Goal: Task Accomplishment & Management: Use online tool/utility

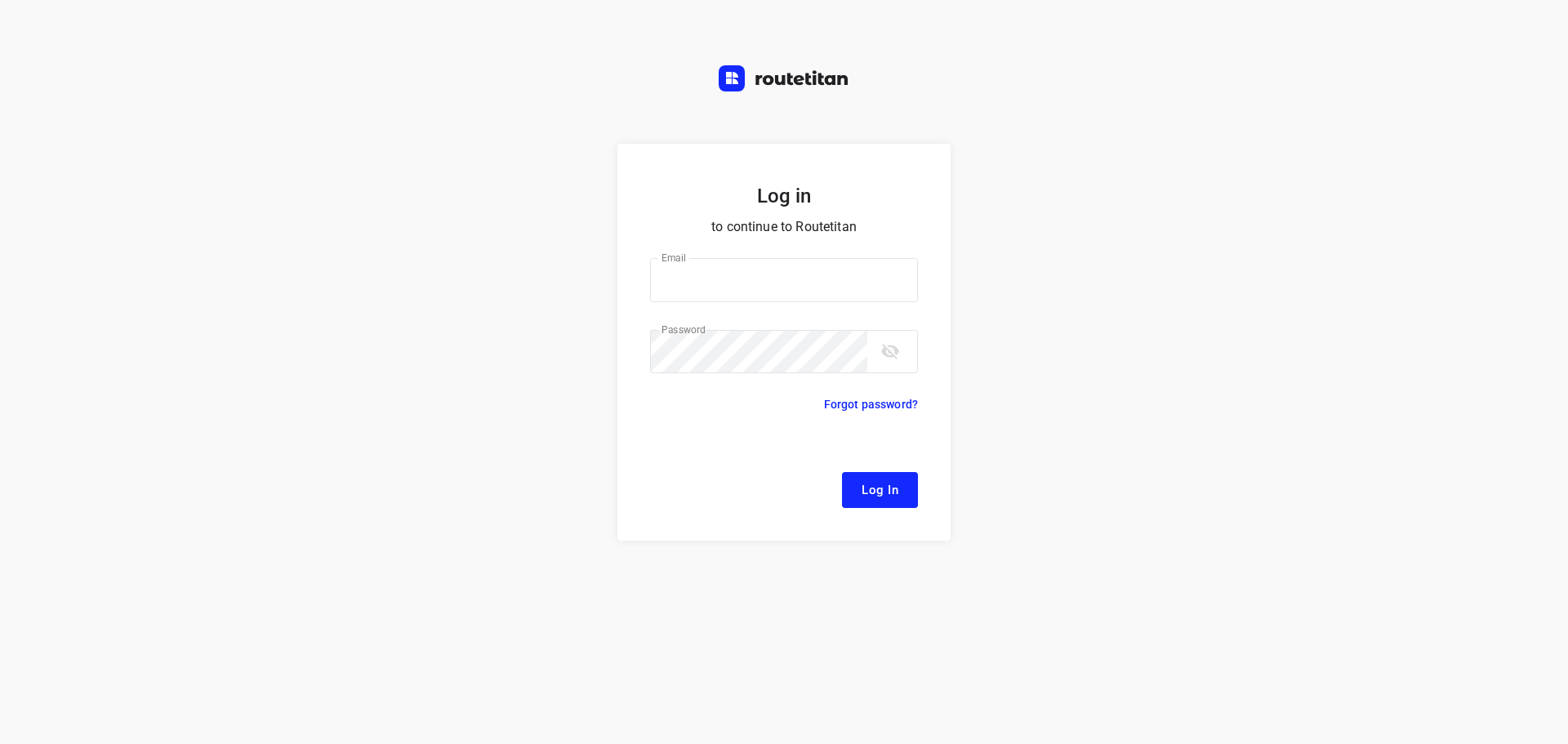
type input "[EMAIL_ADDRESS][DOMAIN_NAME]"
drag, startPoint x: 887, startPoint y: 497, endPoint x: 575, endPoint y: 84, distance: 517.6
click at [888, 497] on span "Log In" at bounding box center [880, 490] width 37 height 21
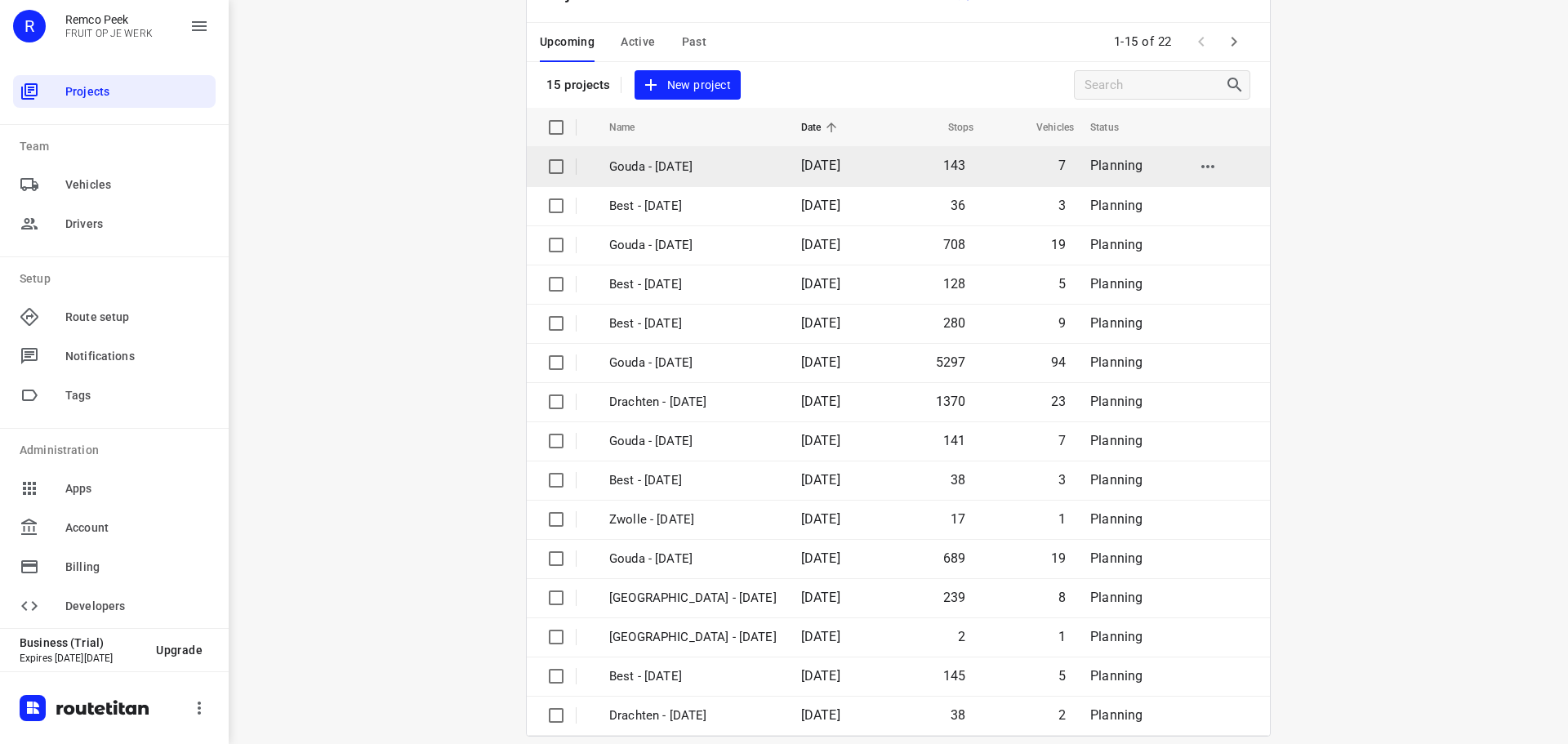
scroll to position [82, 0]
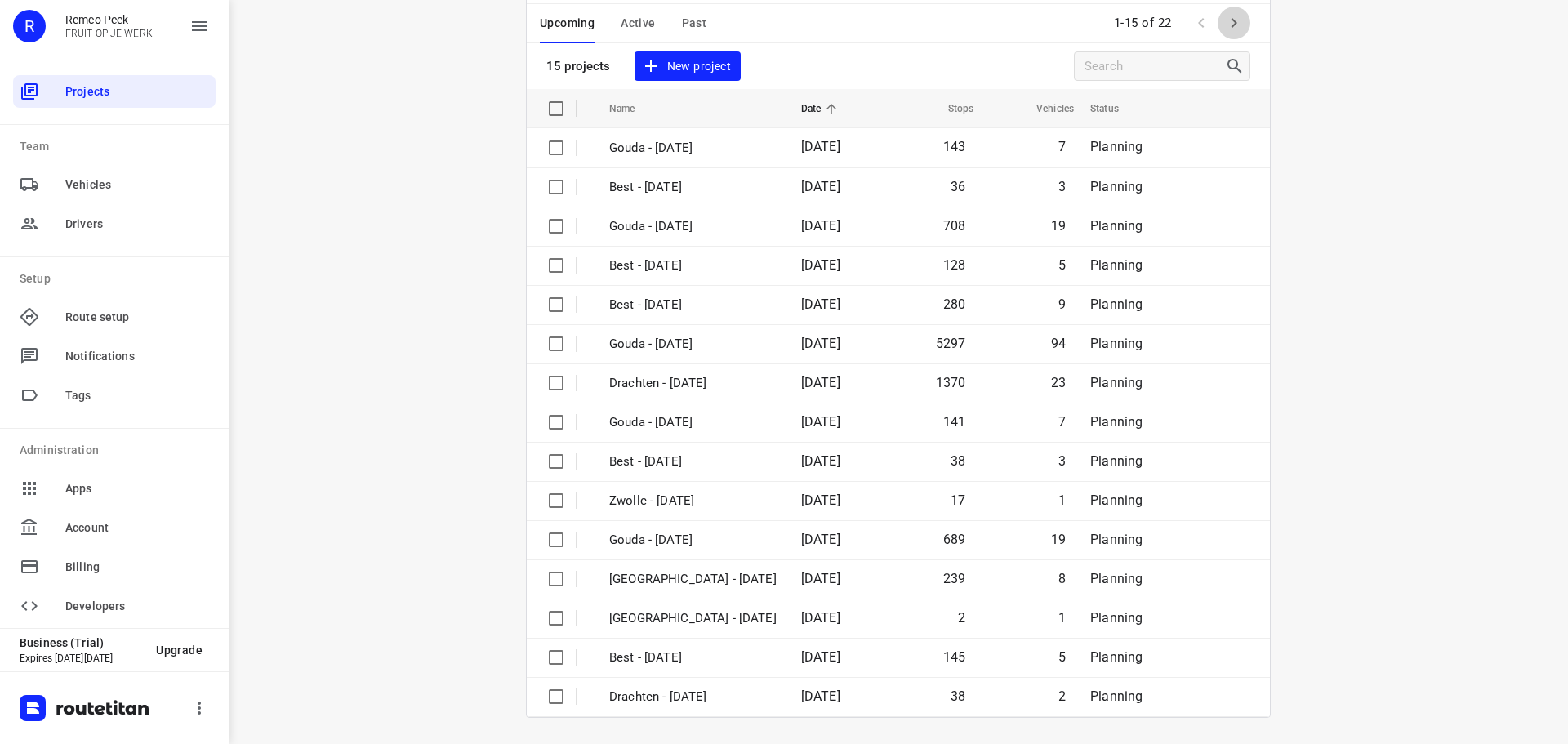
click at [1235, 29] on icon "button" at bounding box center [1234, 23] width 19 height 19
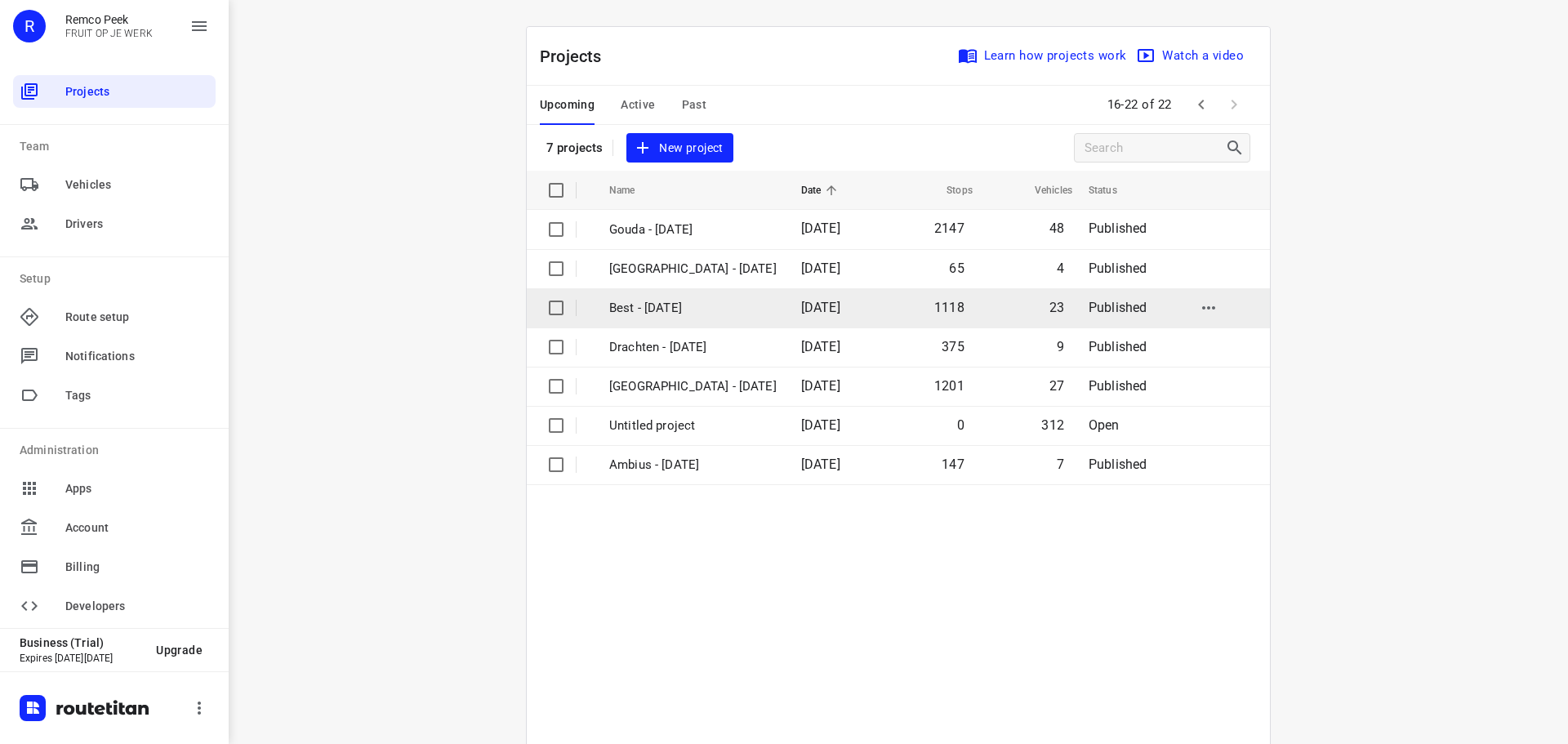
click at [664, 318] on td "Best - [DATE]" at bounding box center [691, 308] width 195 height 39
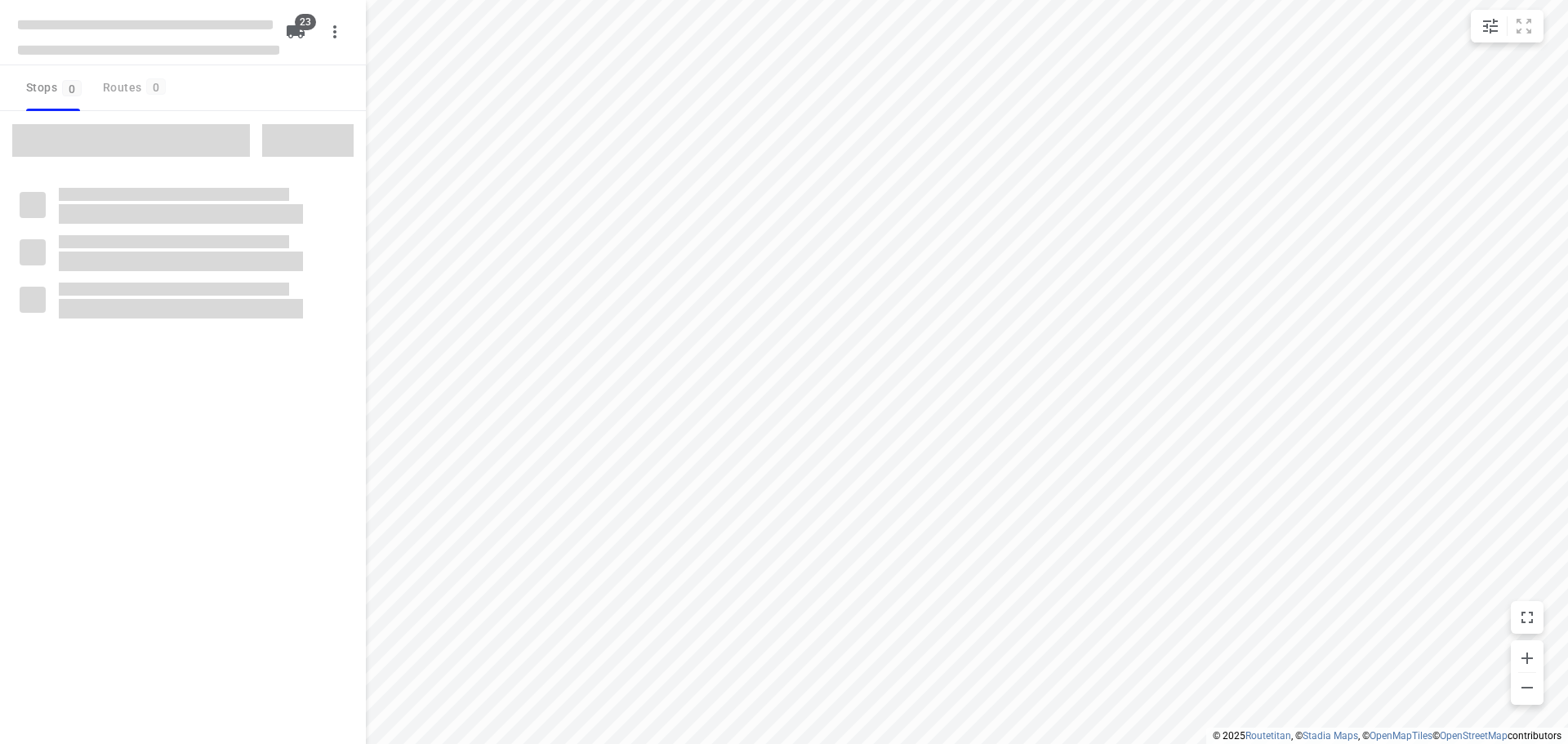
checkbox input "true"
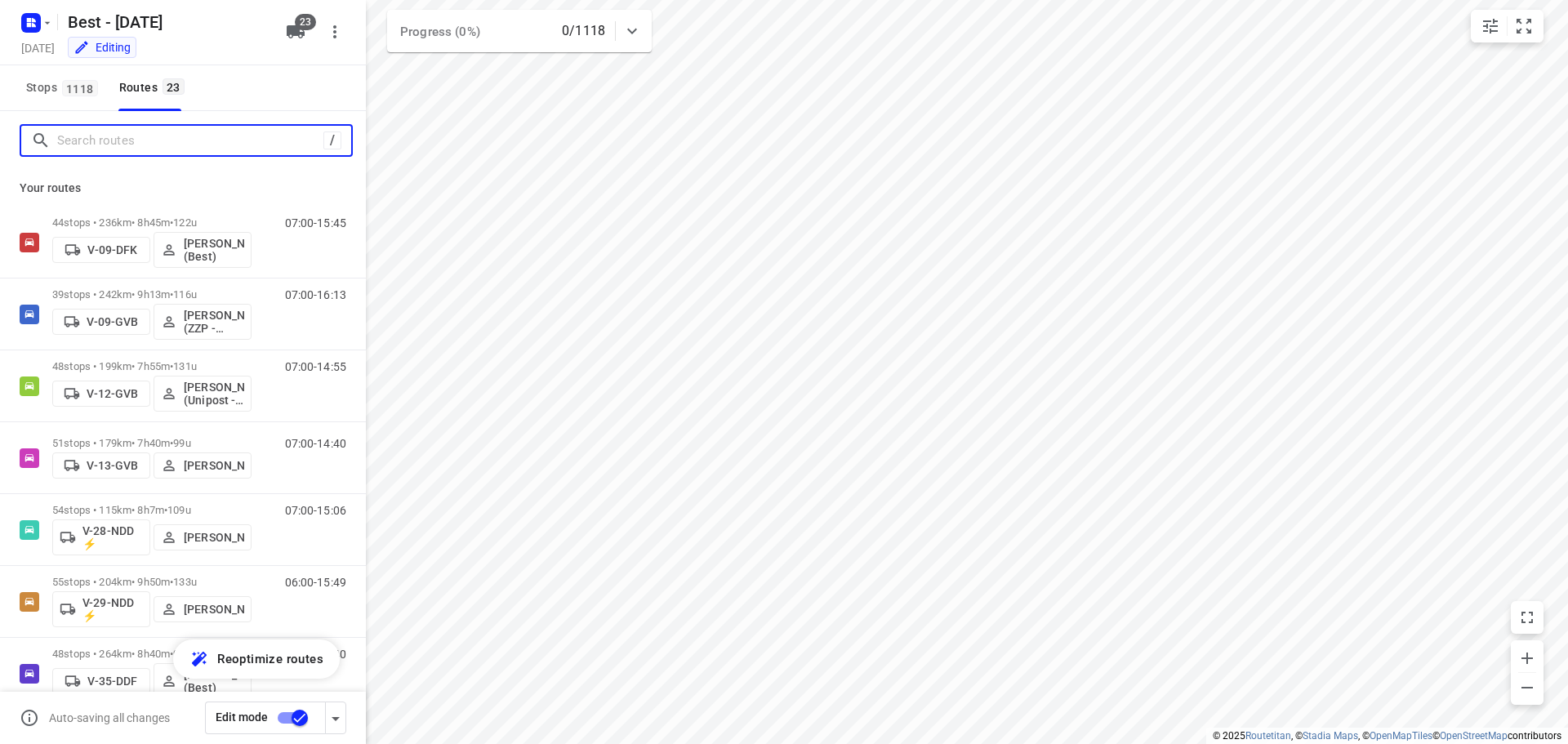
click at [225, 142] on input "Search routes" at bounding box center [190, 140] width 266 height 25
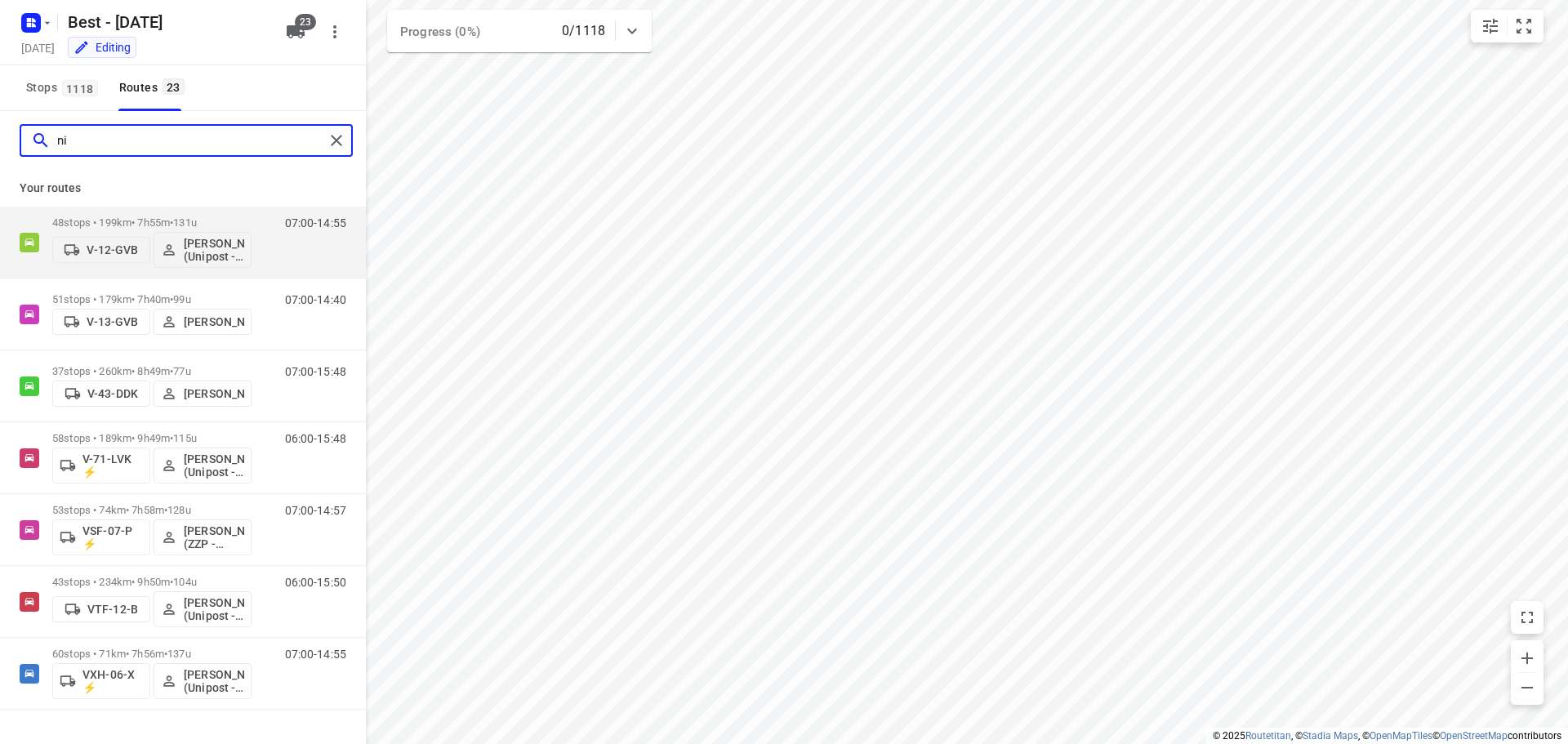
type input "n"
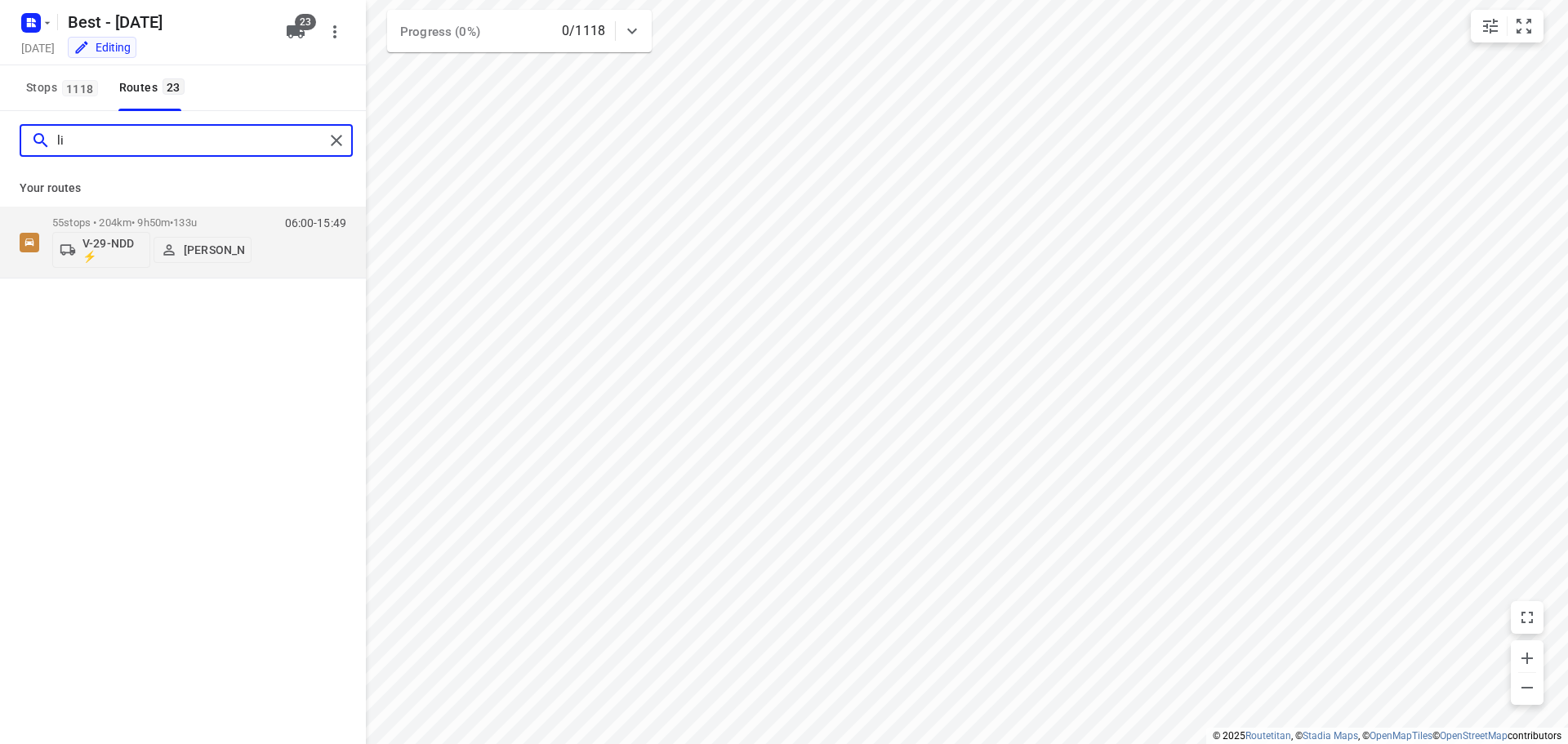
type input "l"
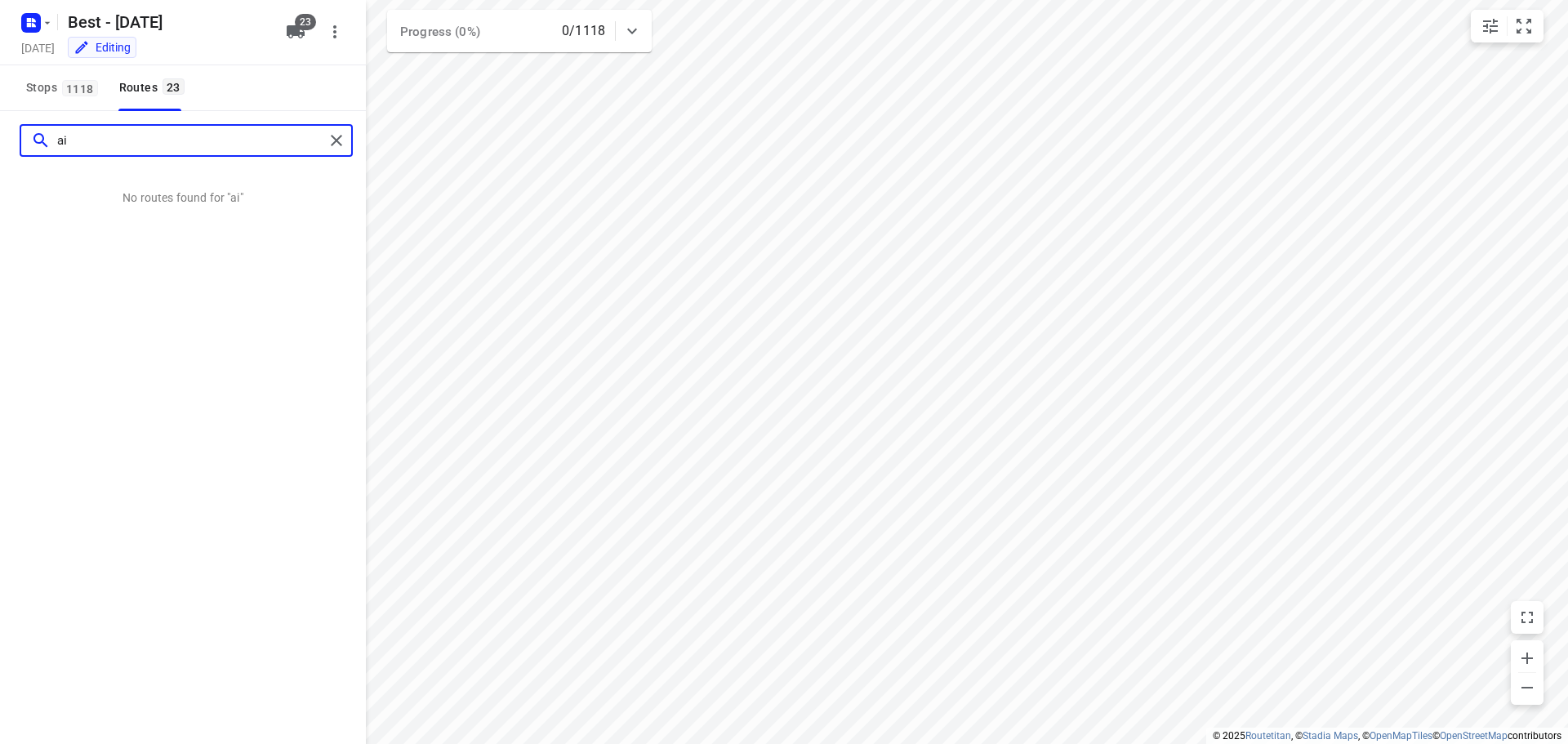
type input "a"
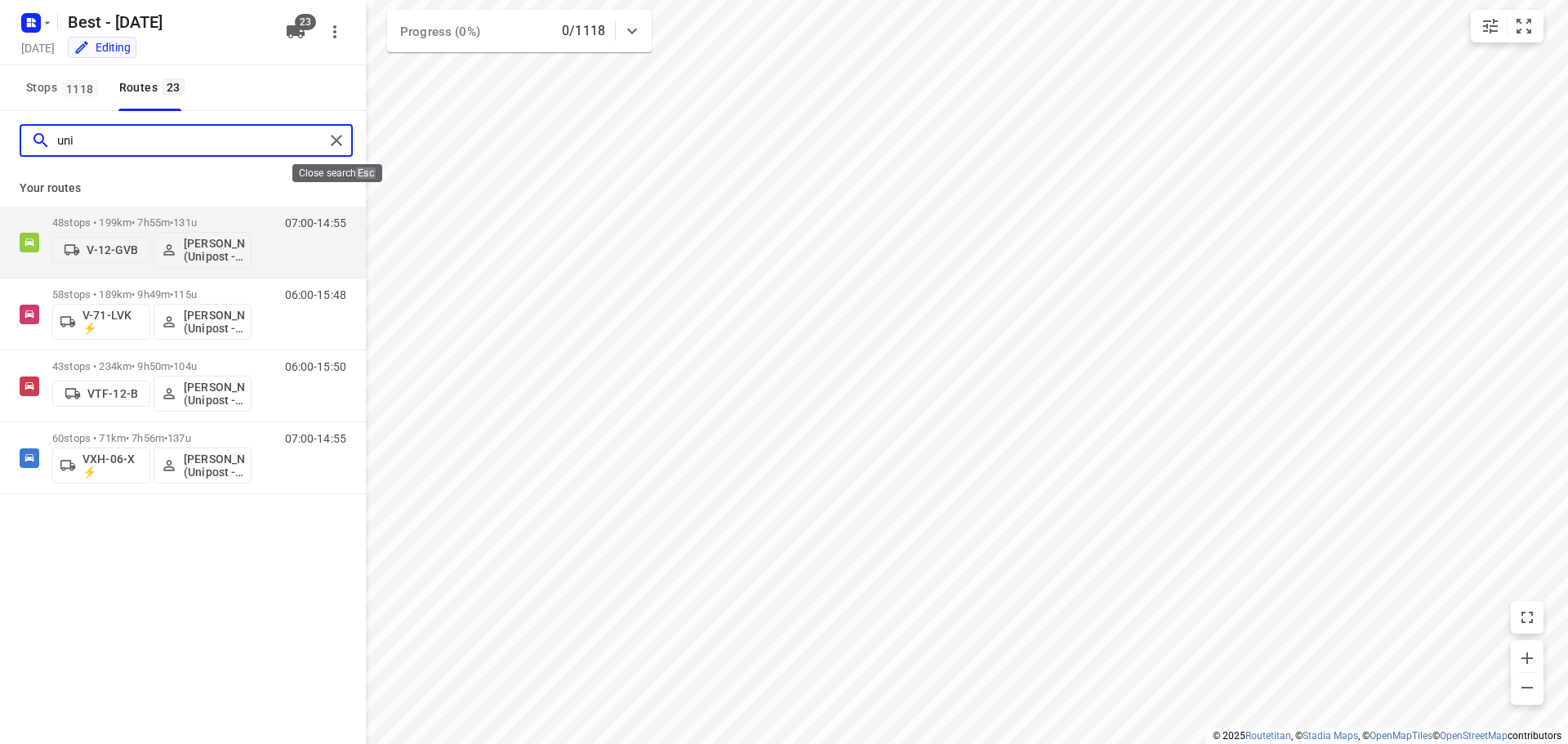
type input "uni"
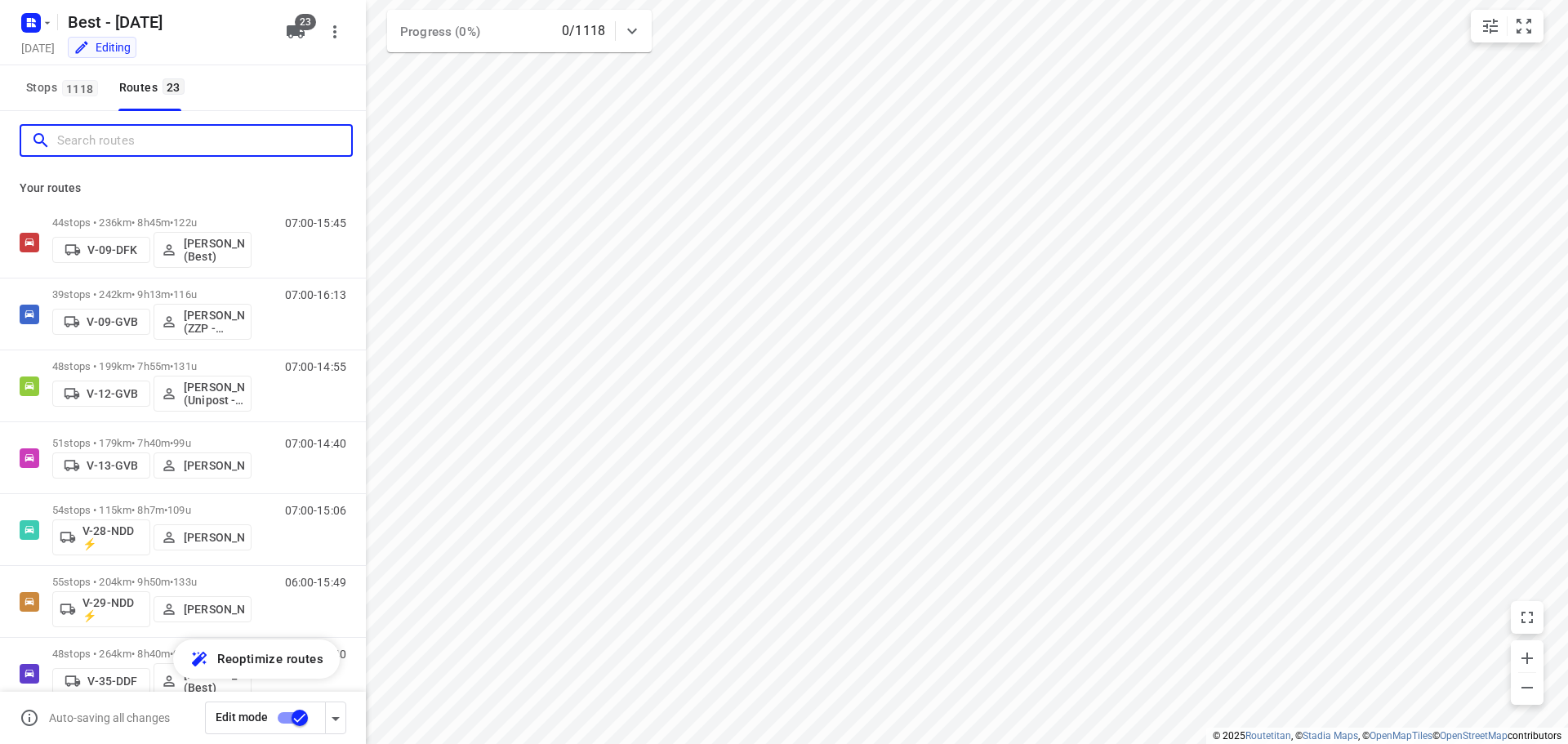
click at [261, 135] on input "Search routes" at bounding box center [204, 140] width 294 height 25
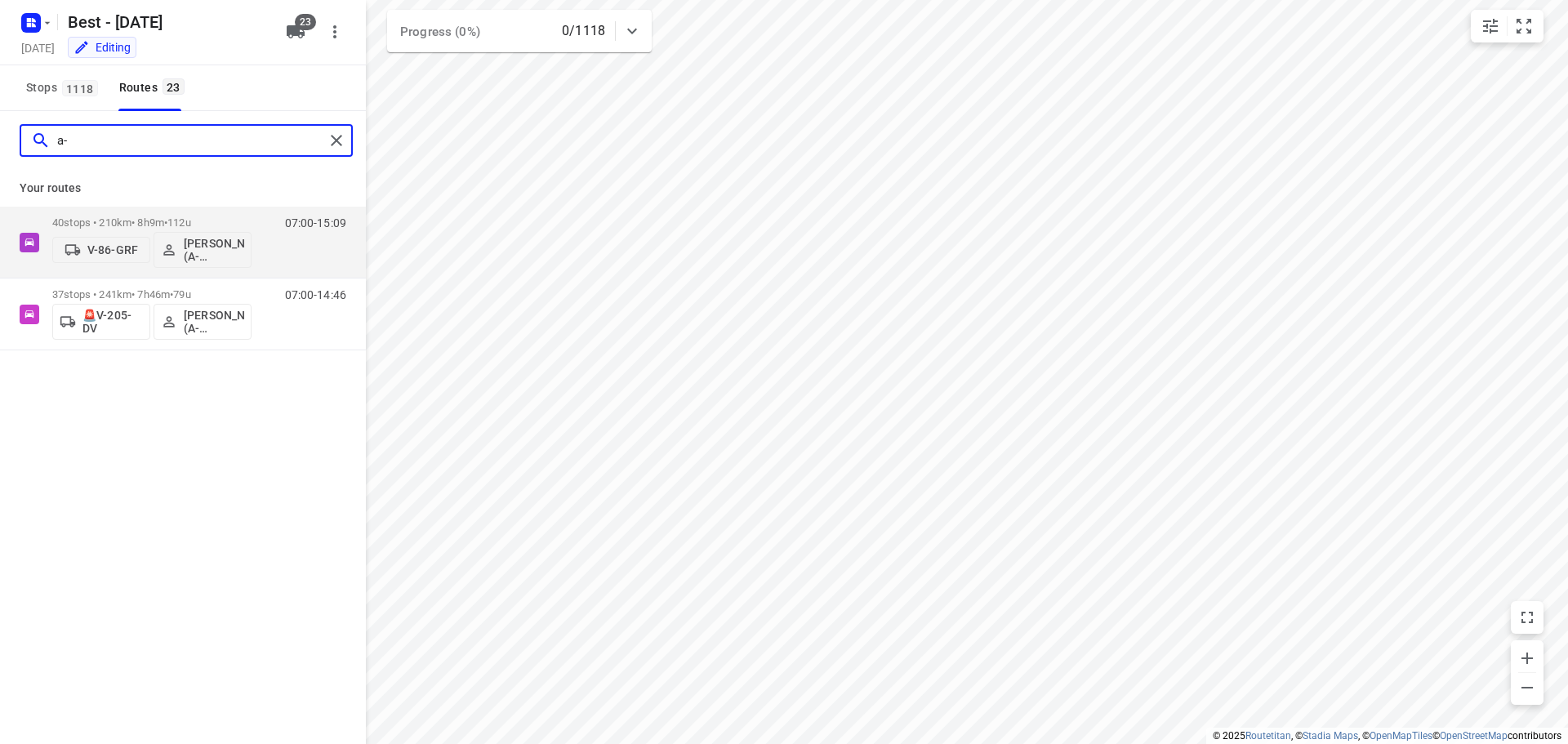
type input "a"
type input "j"
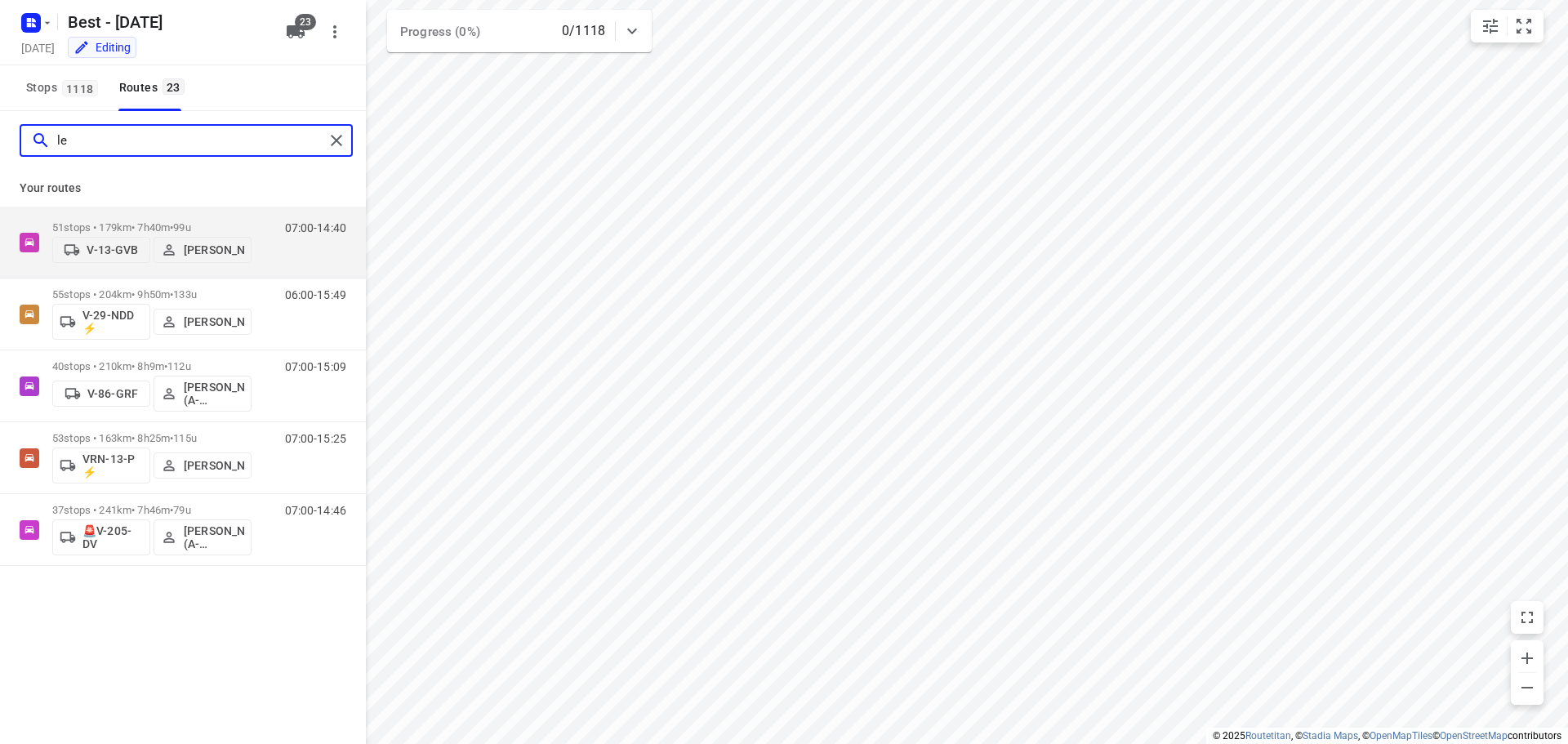
type input "l"
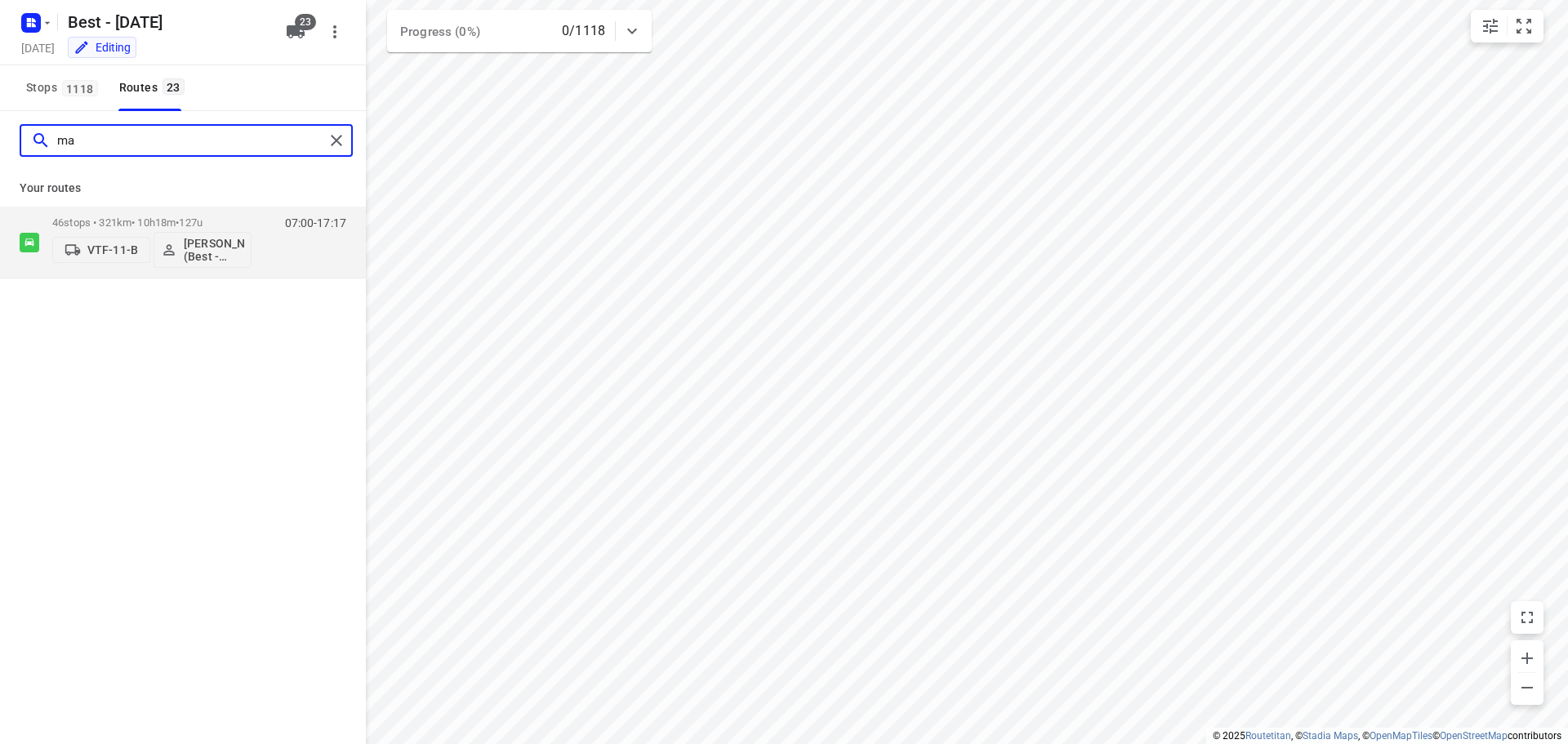
type input "m"
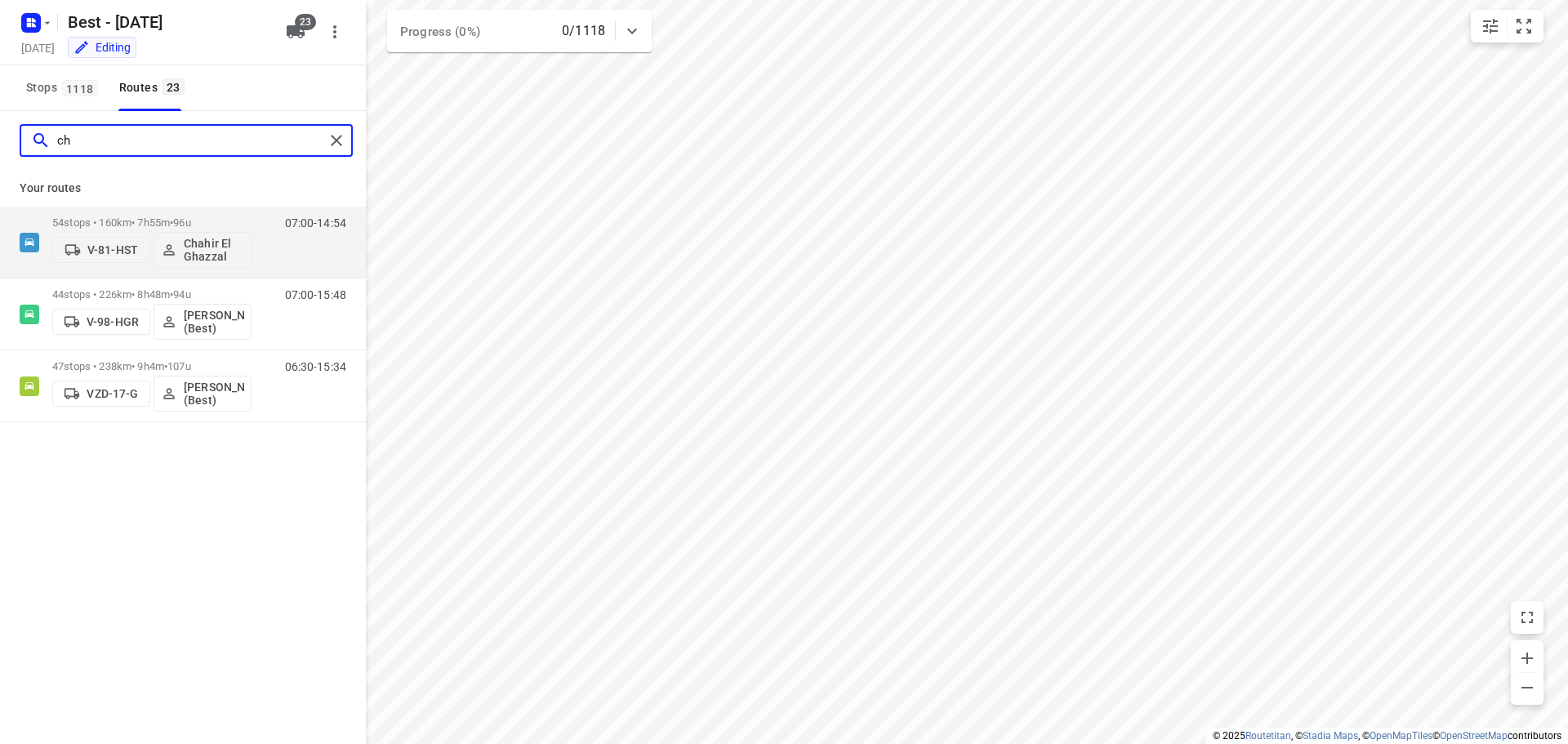
type input "c"
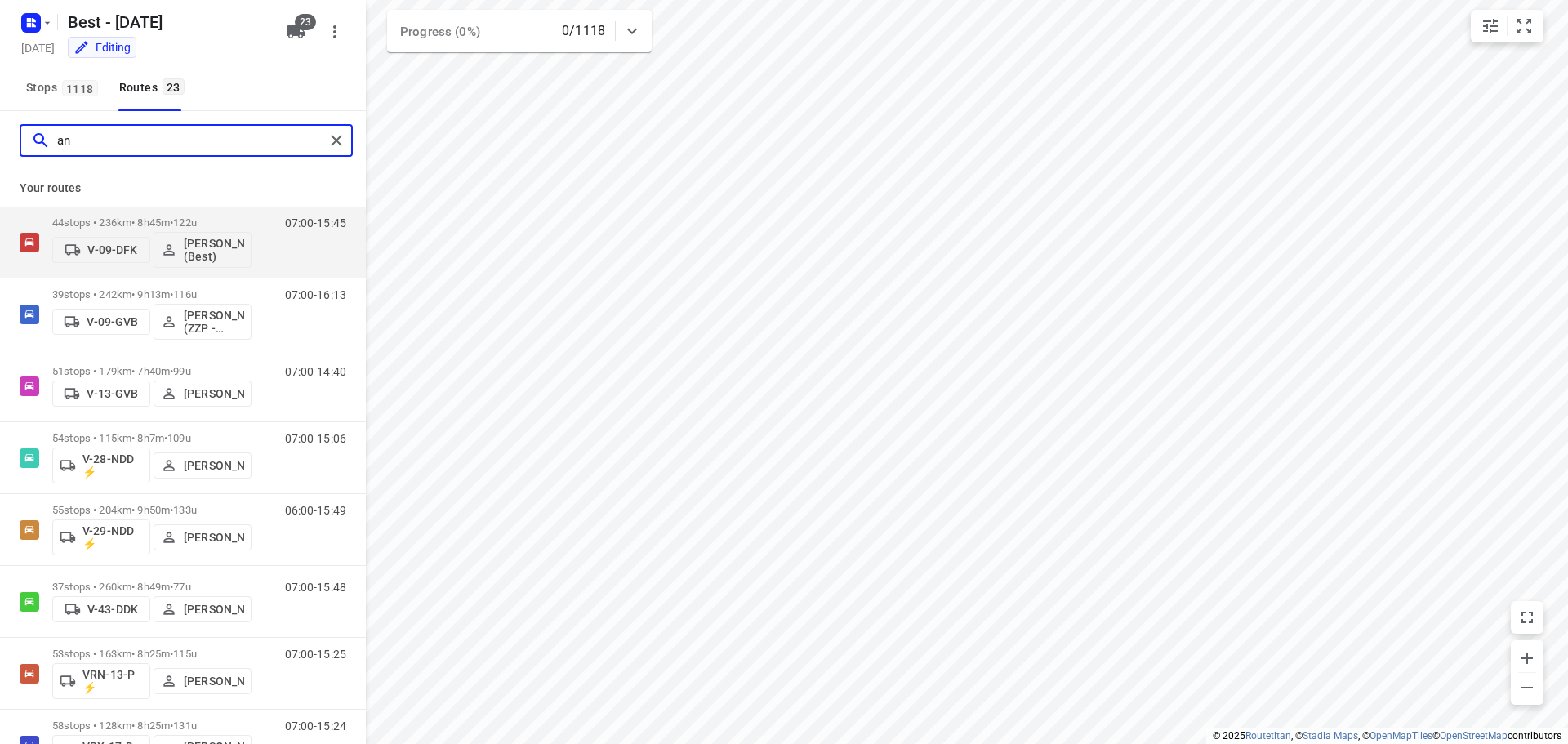
type input "a"
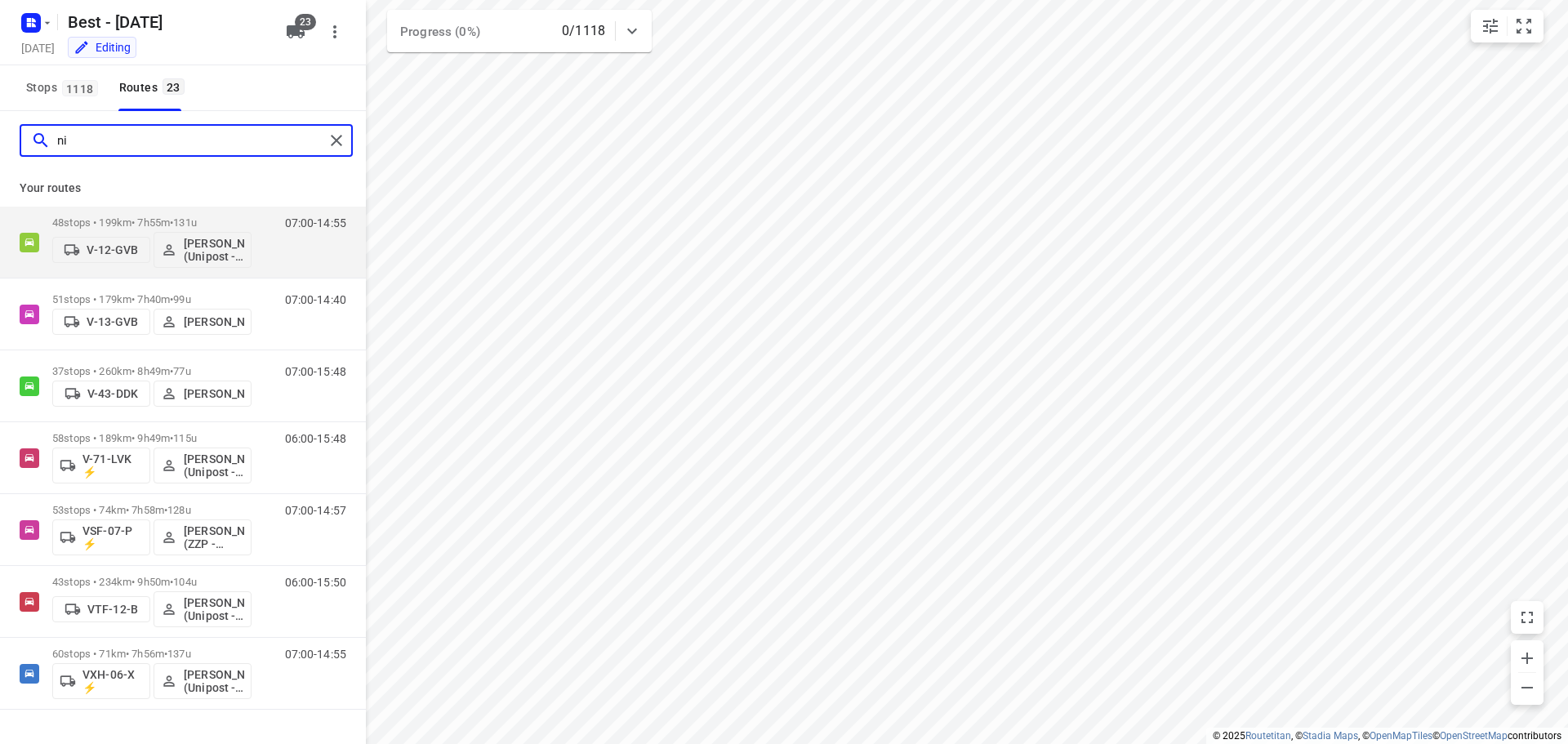
type input "n"
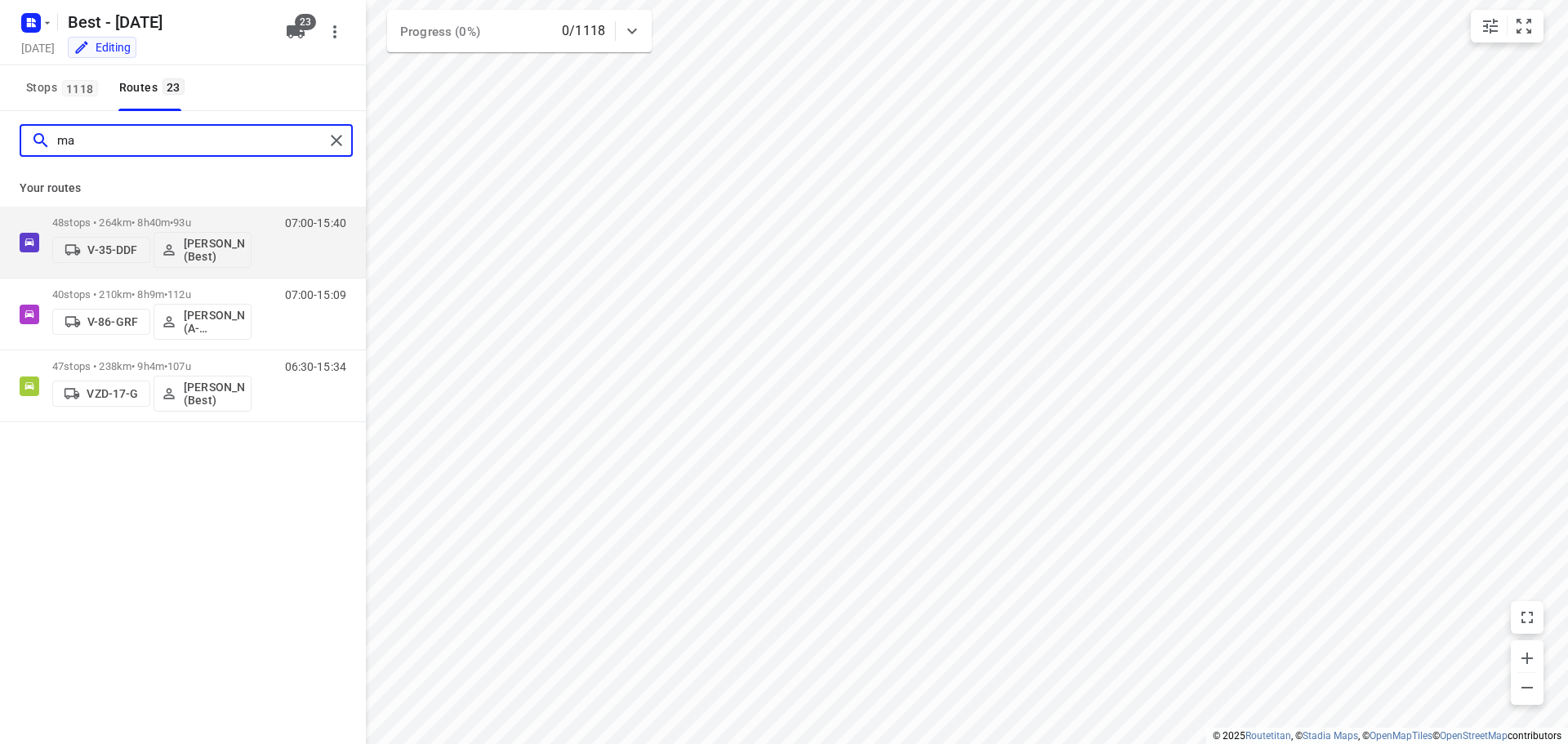
type input "m"
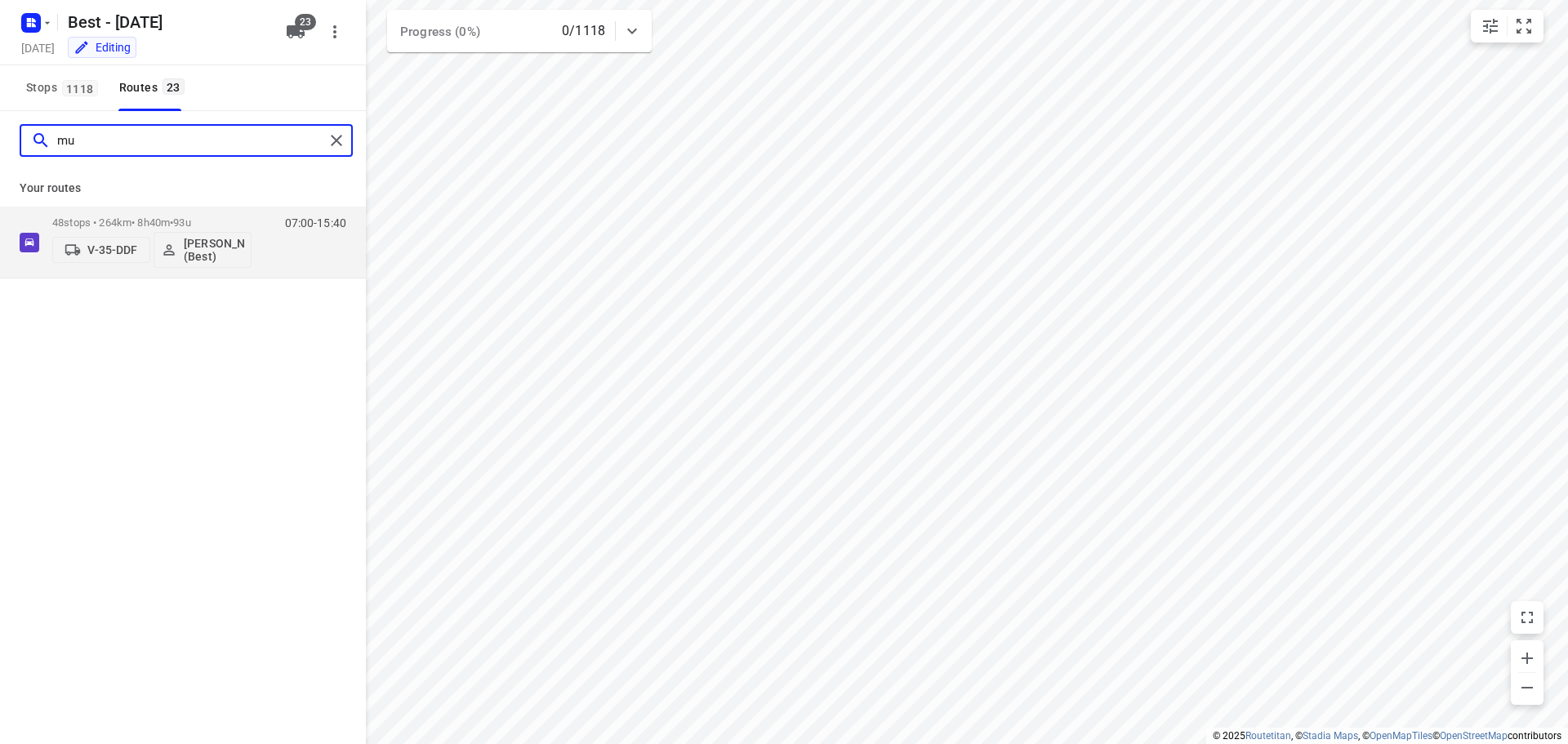
type input "m"
type input "p"
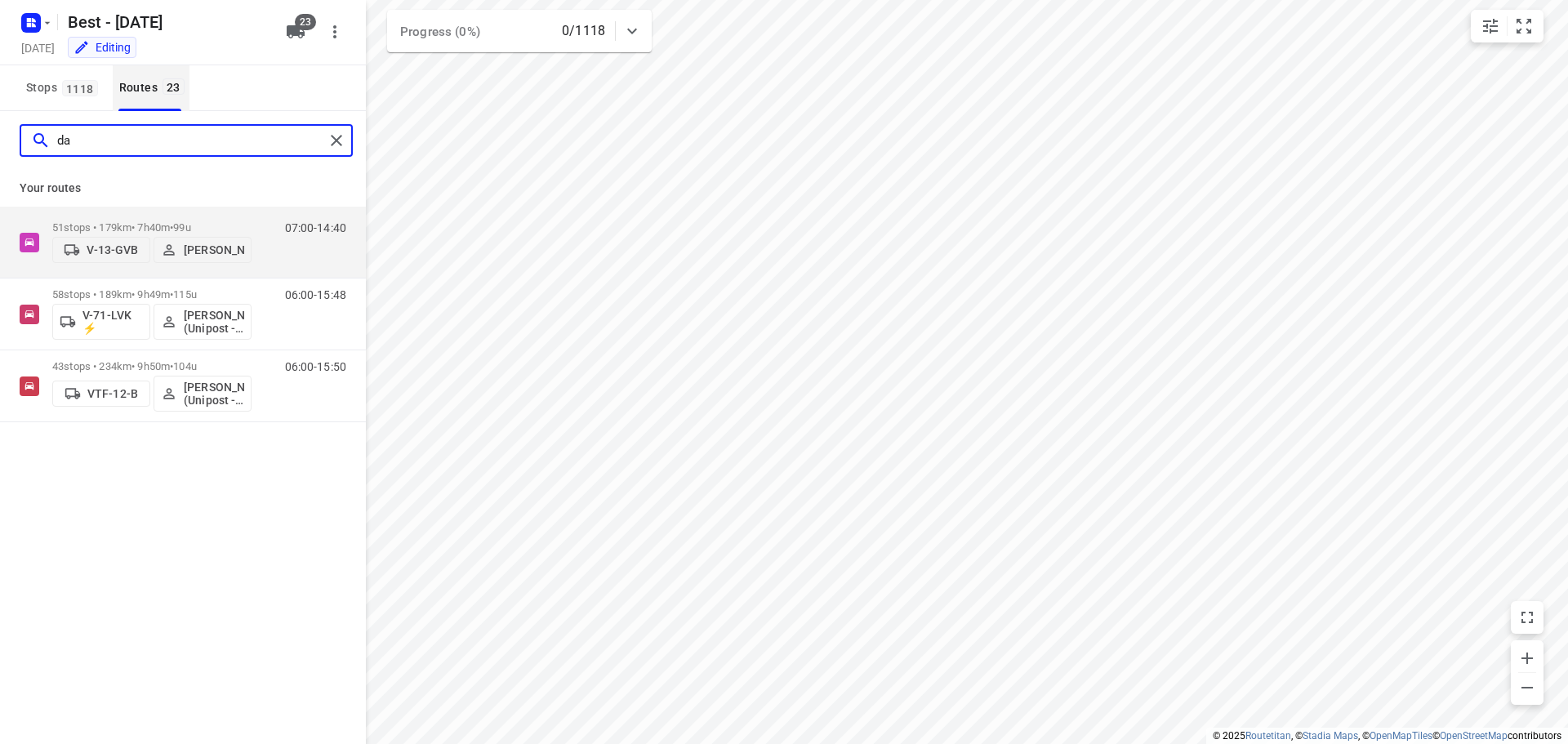
type input "d"
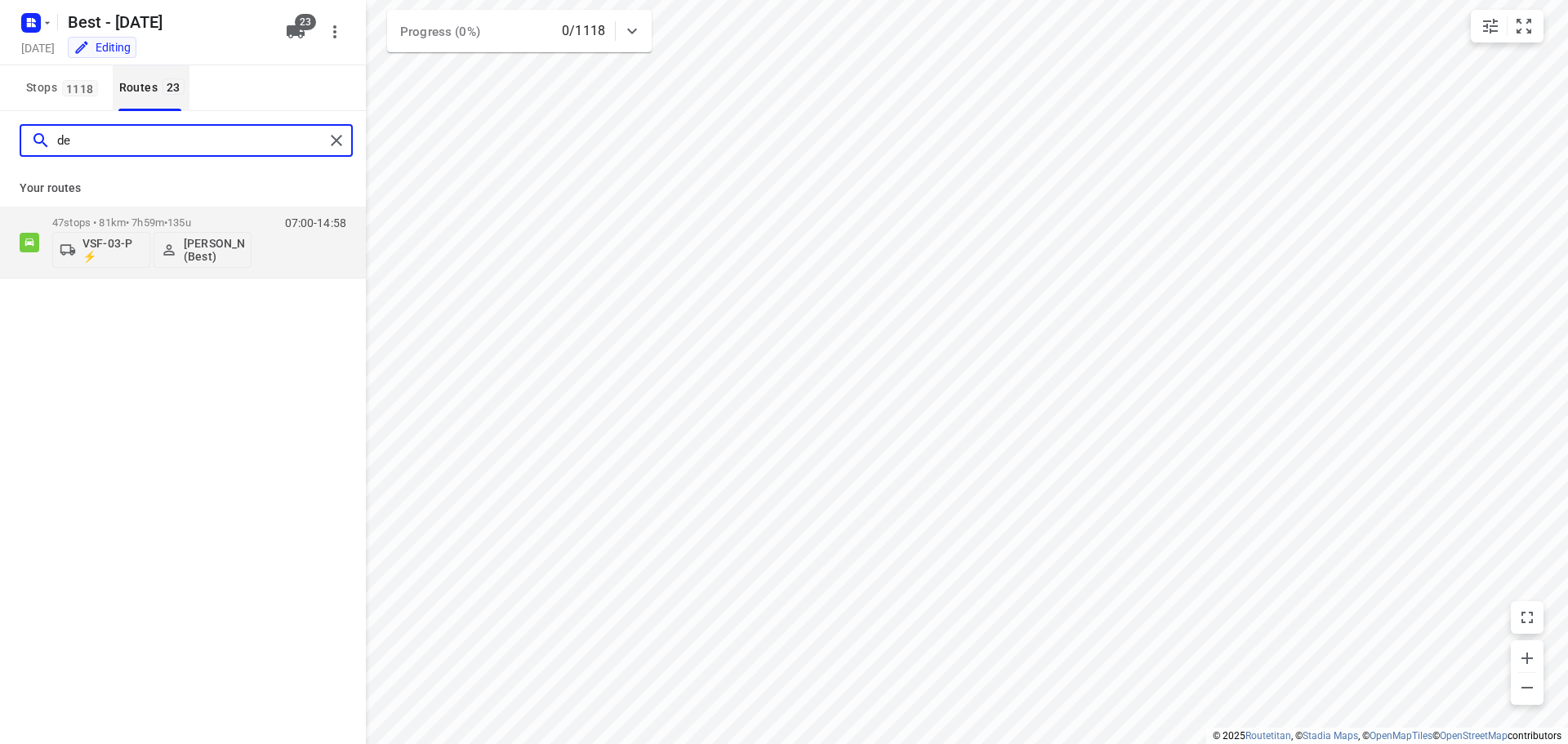
type input "d"
type input "t"
type input "j"
